Goal: Task Accomplishment & Management: Manage account settings

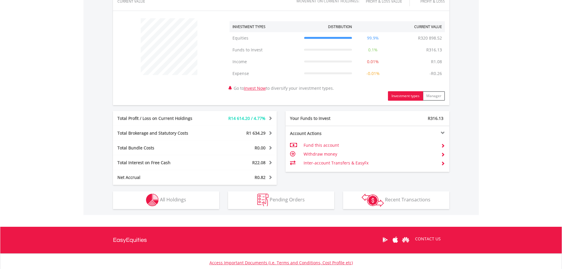
scroll to position [254, 0]
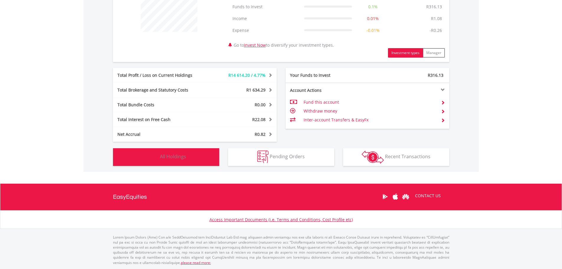
click at [172, 159] on span "All Holdings" at bounding box center [173, 156] width 26 height 6
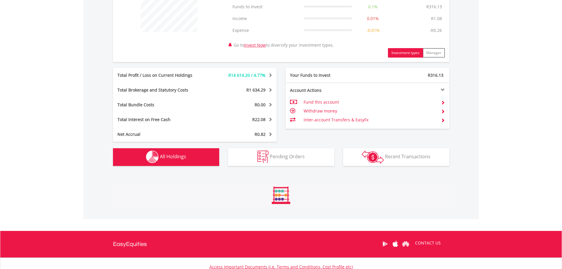
scroll to position [438, 0]
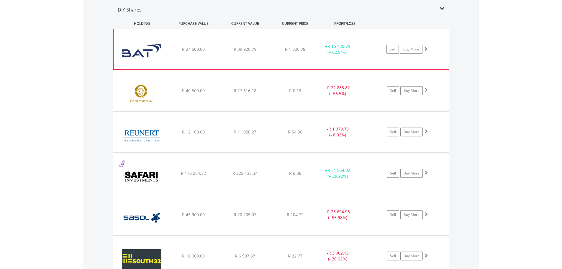
click at [271, 59] on div "﻿ British American Tobacco PLC R 24 500.00 R 39 920.79 R 1 026.78 + R 15 420.79…" at bounding box center [281, 49] width 335 height 40
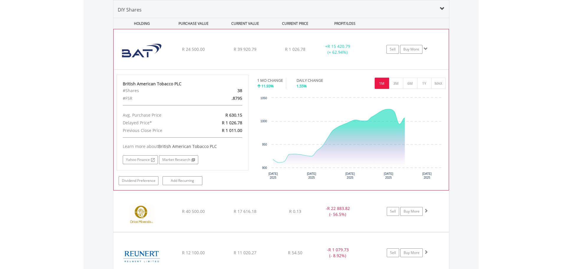
click at [271, 59] on div "﻿ British American Tobacco PLC R 24 500.00 R 39 920.79 R 1 026.78 + R 15 420.79…" at bounding box center [281, 49] width 335 height 40
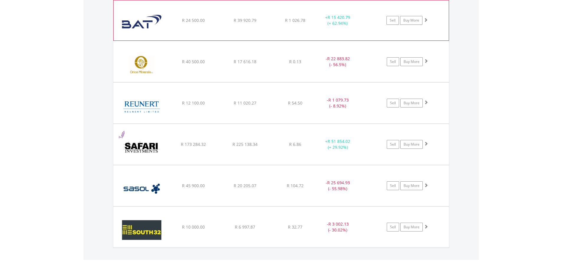
scroll to position [474, 0]
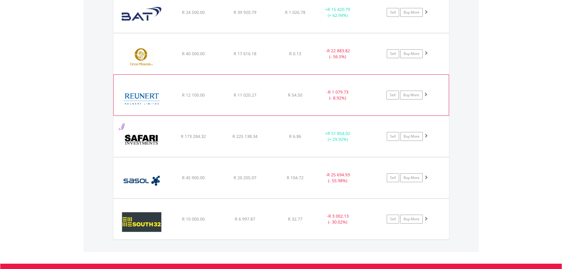
click at [246, 33] on div "﻿ Reunert Limited R 12 100.00 R 11 020.27 R 54.50 - R 1 079.73 (- 8.92%) Sell B…" at bounding box center [281, 12] width 336 height 40
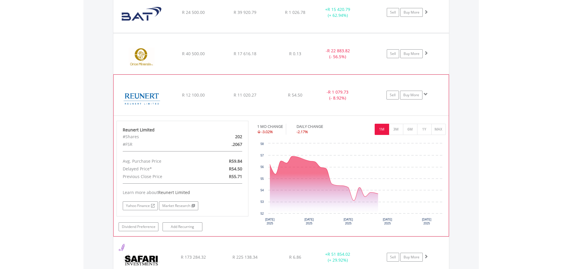
click at [246, 33] on div "﻿ Reunert Limited R 12 100.00 R 11 020.27 R 54.50 - R 1 079.73 (- 8.92%) Sell B…" at bounding box center [281, 12] width 336 height 40
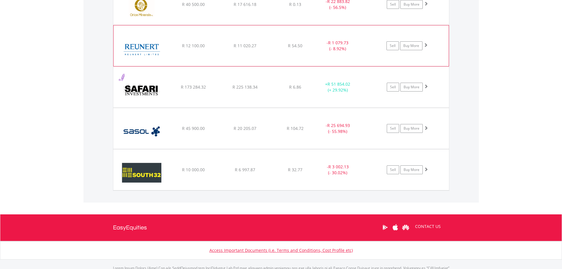
scroll to position [526, 0]
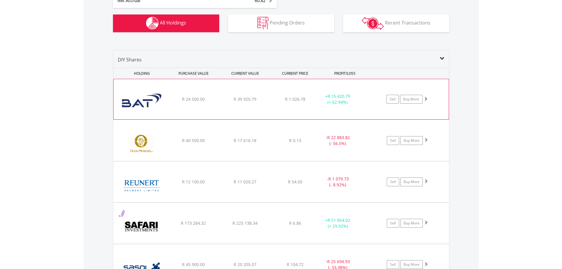
scroll to position [386, 0]
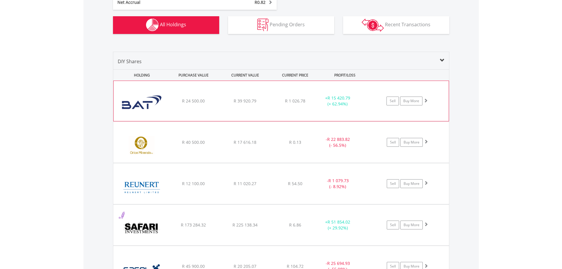
click at [236, 99] on span "R 39 920.79" at bounding box center [245, 101] width 23 height 6
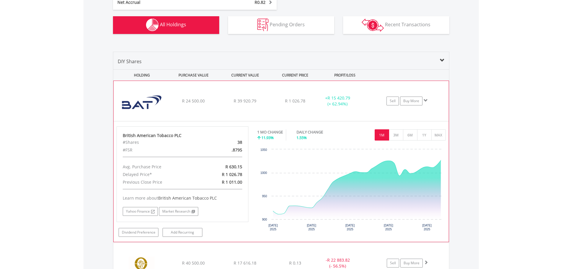
click at [247, 107] on div "﻿ British American Tobacco PLC R 24 500.00 R 39 920.79 R 1 026.78 + R 15 420.79…" at bounding box center [281, 101] width 335 height 40
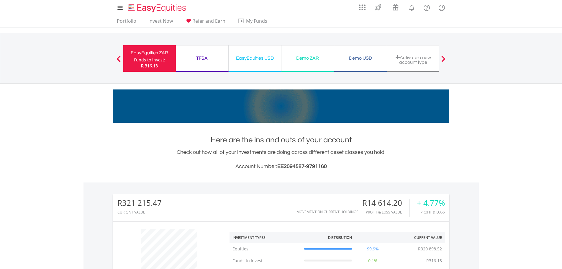
scroll to position [0, 0]
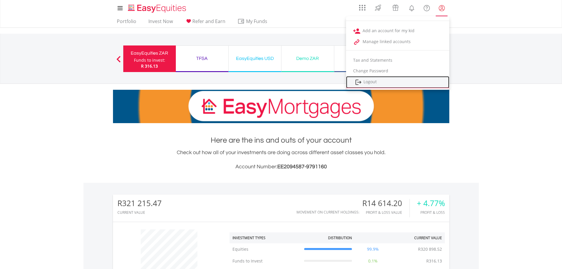
click at [370, 79] on link "Logout" at bounding box center [397, 82] width 103 height 12
